Goal: Find specific page/section: Find specific page/section

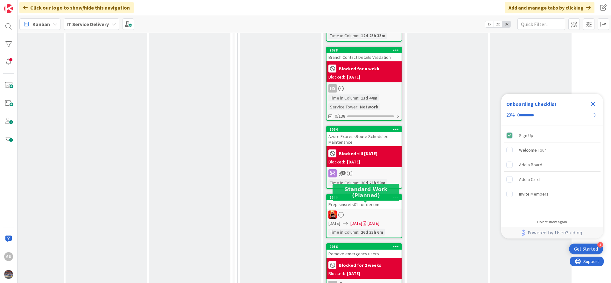
scroll to position [908, 207]
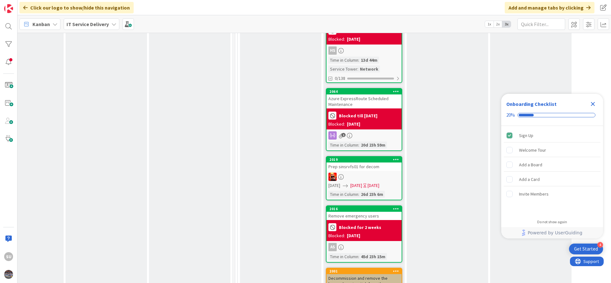
click at [360, 173] on div at bounding box center [364, 177] width 75 height 8
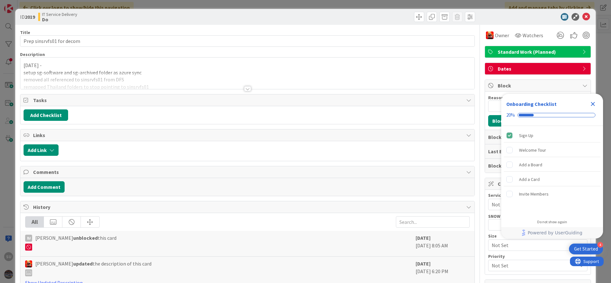
click at [244, 87] on div at bounding box center [247, 88] width 7 height 5
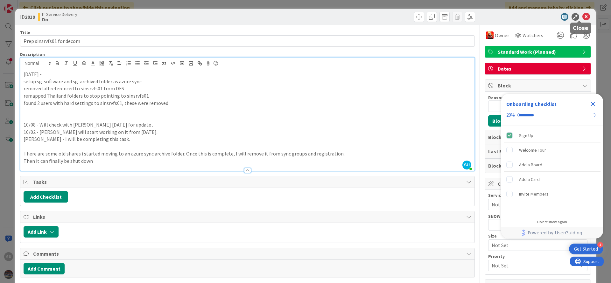
click at [583, 19] on icon at bounding box center [587, 17] width 8 height 8
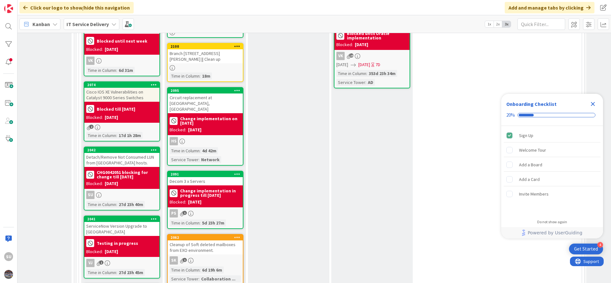
scroll to position [382, 366]
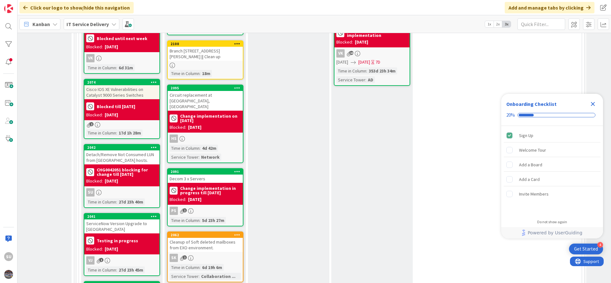
click at [115, 181] on div "2042 Detach/Remove Not Consumed LUN from [GEOGRAPHIC_DATA] hosts. CHG0042051 bl…" at bounding box center [122, 176] width 76 height 64
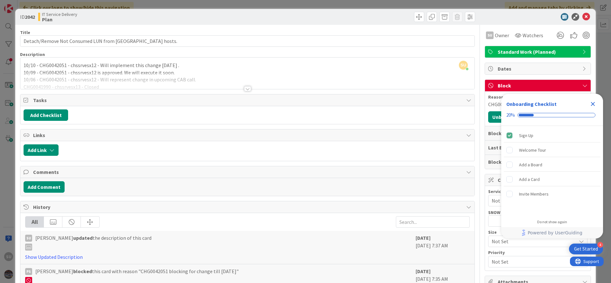
click at [23, 64] on div "SU [PERSON_NAME] just joined 10/10 - CHG0042051 - chssrvesx12 - Will implement …" at bounding box center [247, 74] width 454 height 32
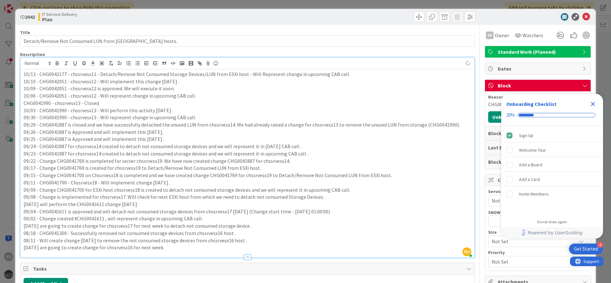
click at [278, 117] on p "09/30 - CHG0041990 - chssrvesx13 - Will represent change in upcoming CAB call." at bounding box center [248, 117] width 448 height 7
click at [349, 77] on p "10/13 - CHG0042177 - chssrvesx11 - Detach/Remove Not Consumed Storage Devices/L…" at bounding box center [248, 74] width 448 height 7
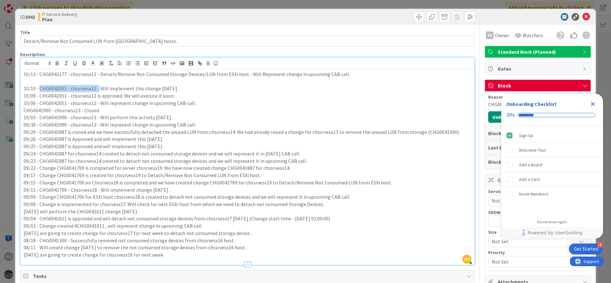
drag, startPoint x: 98, startPoint y: 89, endPoint x: 39, endPoint y: 89, distance: 59.2
click at [39, 89] on p "10/10 - CHG0042051 - chssrvesx12 - Will implement this change [DATE] ." at bounding box center [248, 88] width 448 height 7
copy p "CHG0042051 - chssrvesx12 -"
click at [35, 78] on p at bounding box center [248, 81] width 448 height 7
click at [583, 16] on icon at bounding box center [587, 17] width 8 height 8
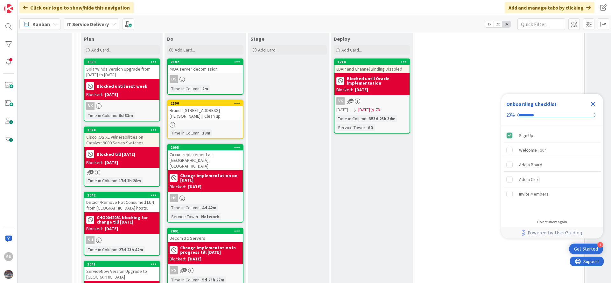
scroll to position [382, 366]
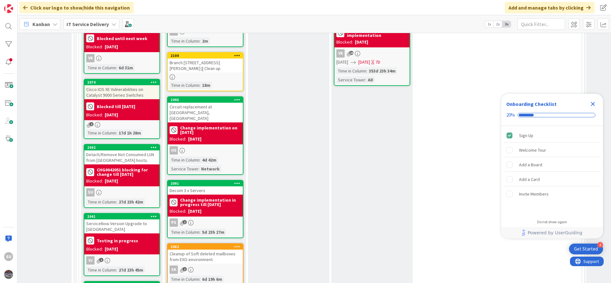
click at [127, 189] on div "SU" at bounding box center [121, 193] width 75 height 8
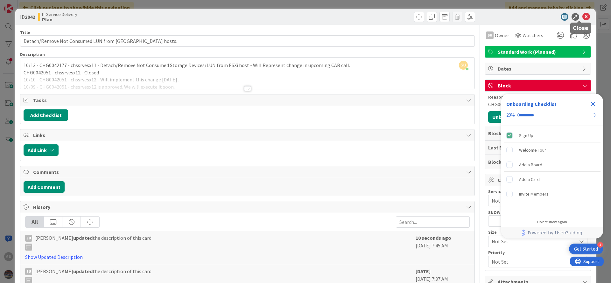
click at [583, 16] on icon at bounding box center [587, 17] width 8 height 8
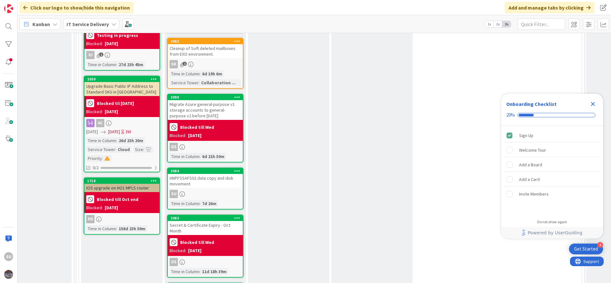
scroll to position [621, 366]
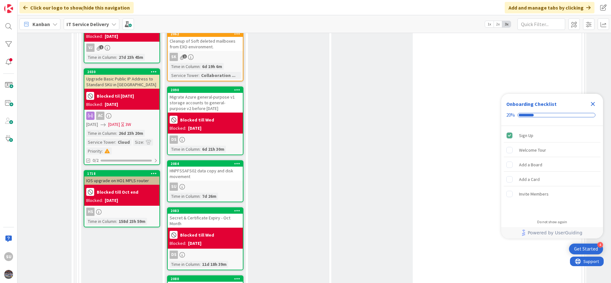
click at [208, 183] on div "SU" at bounding box center [205, 187] width 75 height 8
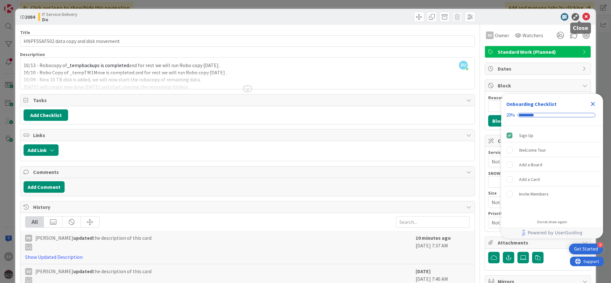
click at [583, 16] on icon at bounding box center [587, 17] width 8 height 8
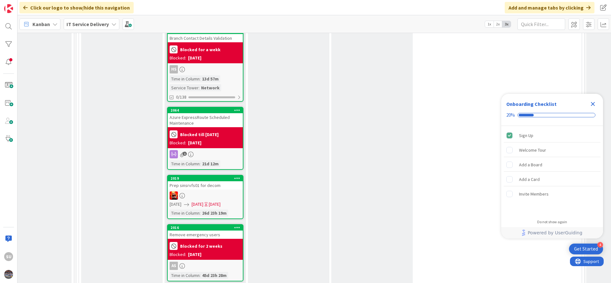
scroll to position [1003, 366]
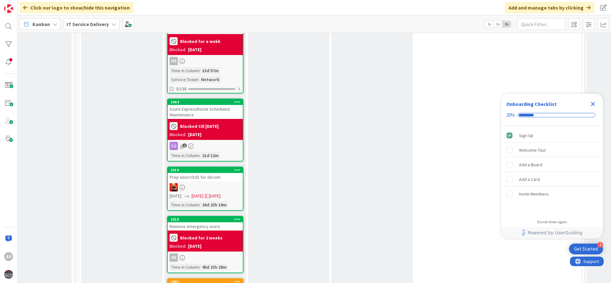
click at [203, 183] on div at bounding box center [205, 187] width 75 height 8
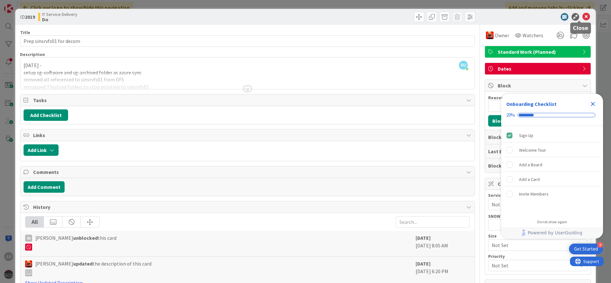
click at [583, 16] on icon at bounding box center [587, 17] width 8 height 8
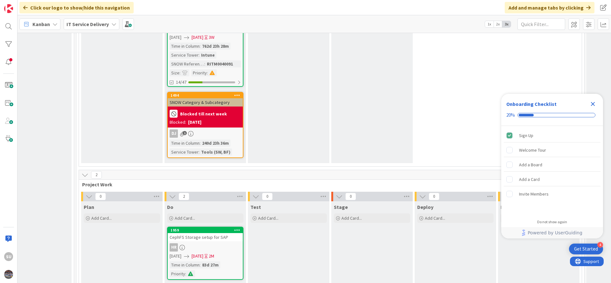
scroll to position [2436, 366]
